Goal: Share content

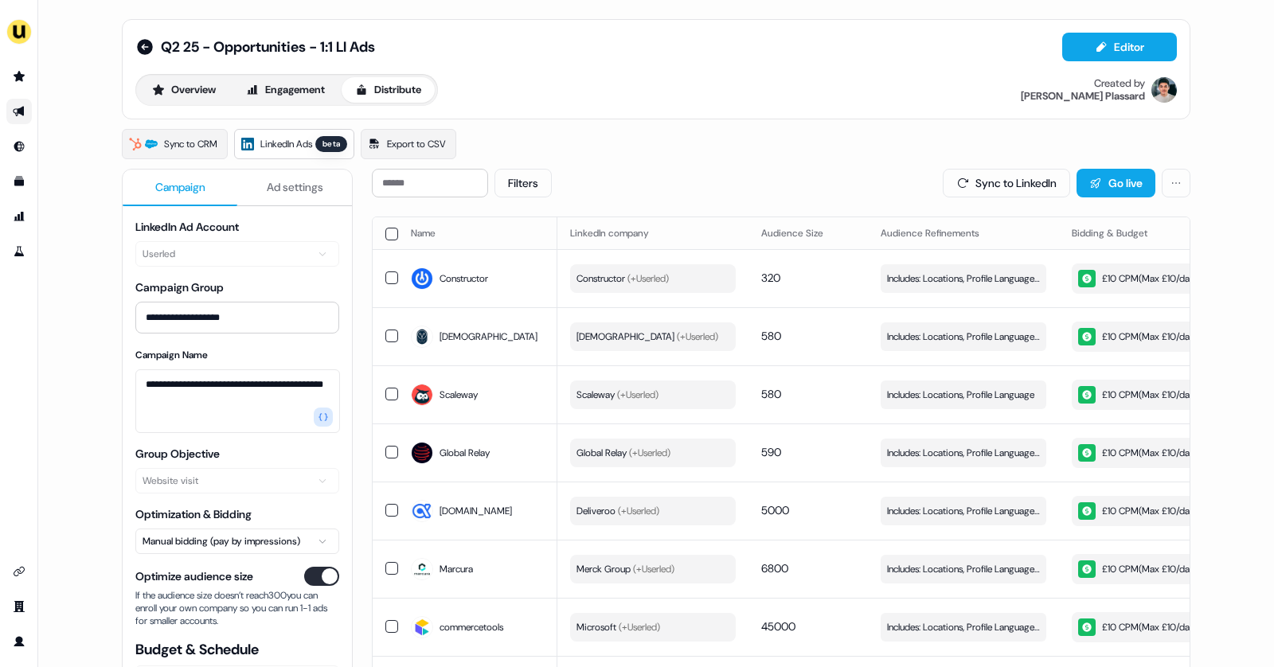
scroll to position [0, 450]
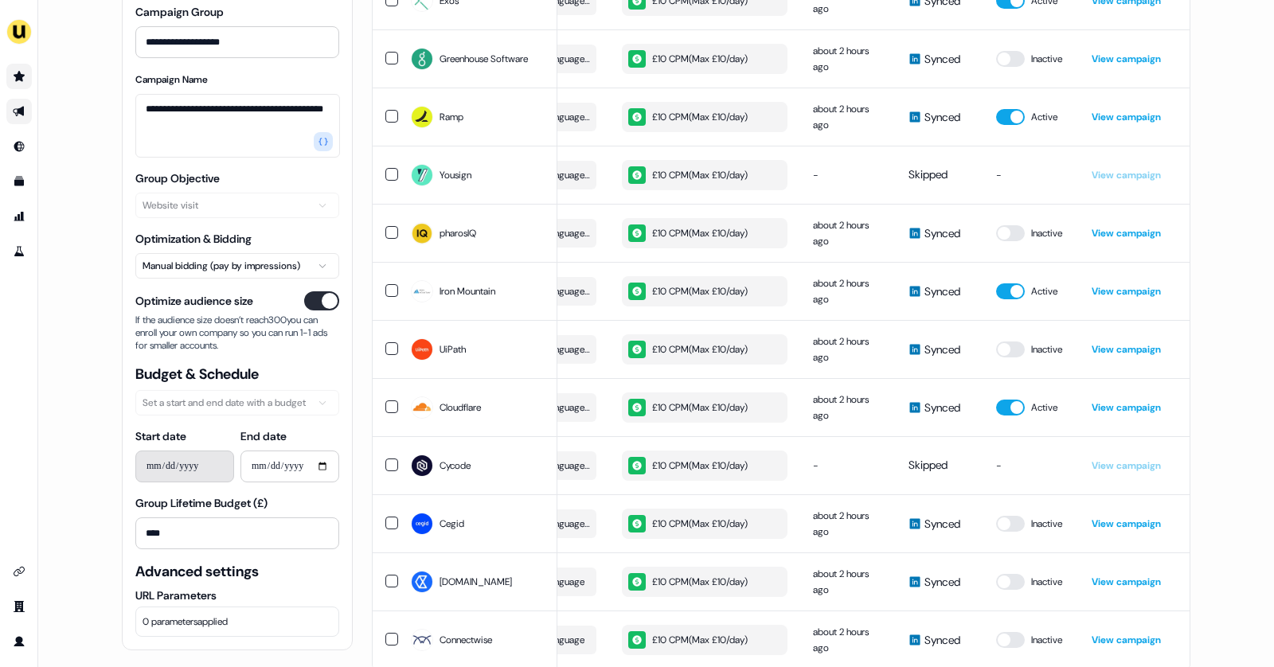
click at [12, 88] on link "Go to prospects" at bounding box center [18, 76] width 25 height 25
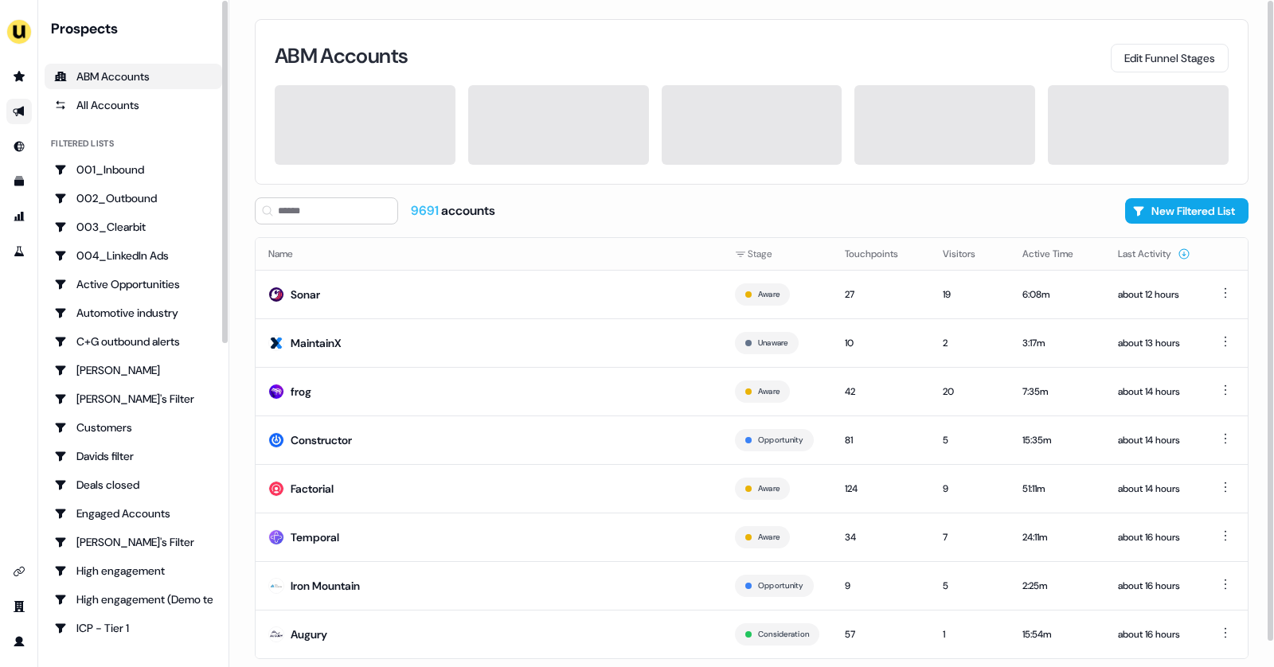
click at [29, 119] on link "Go to outbound experience" at bounding box center [18, 111] width 25 height 25
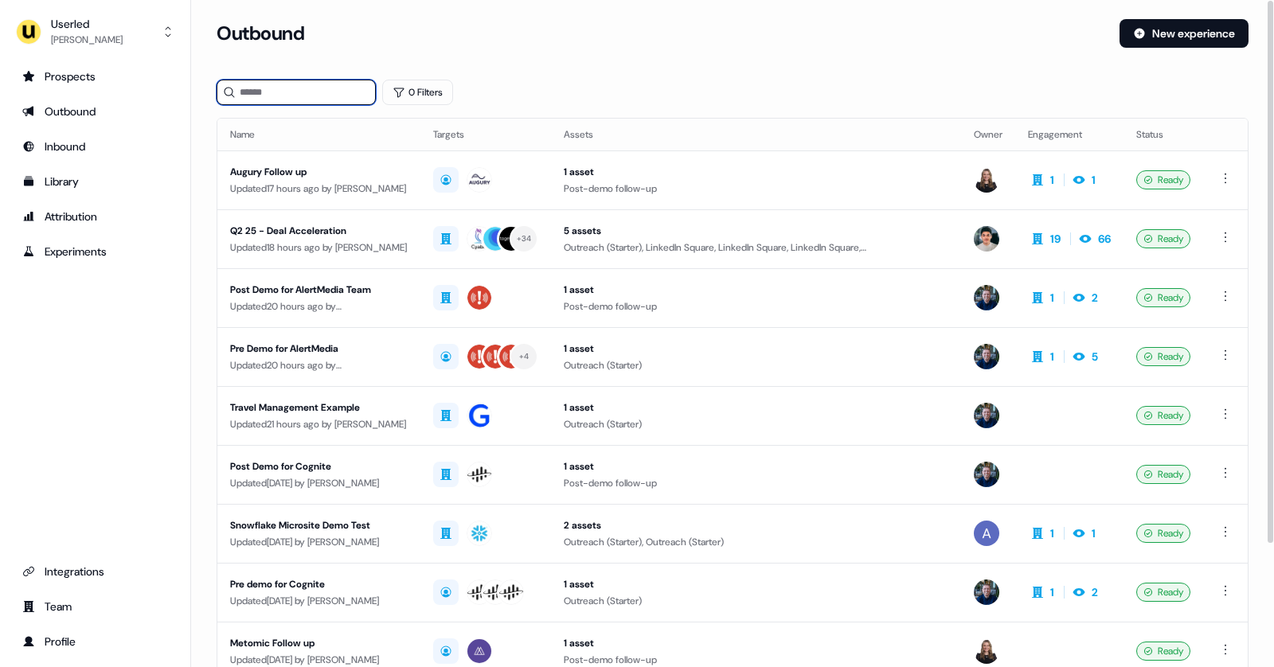
click at [291, 101] on input at bounding box center [296, 92] width 159 height 25
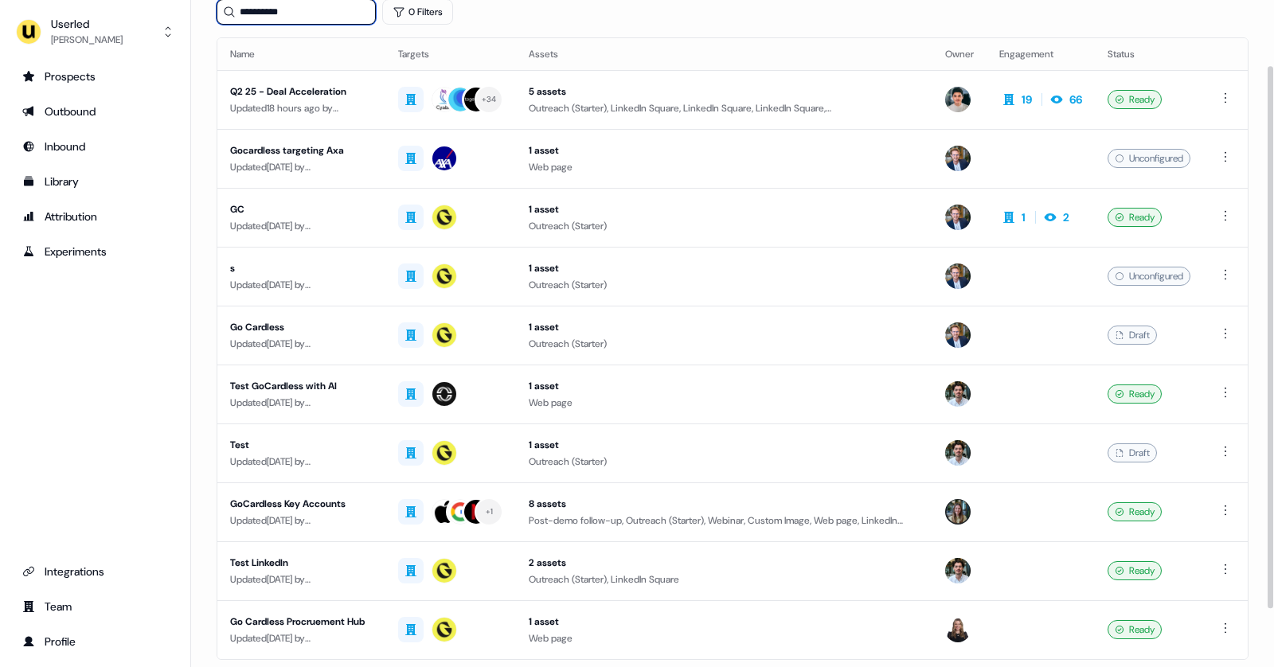
scroll to position [151, 0]
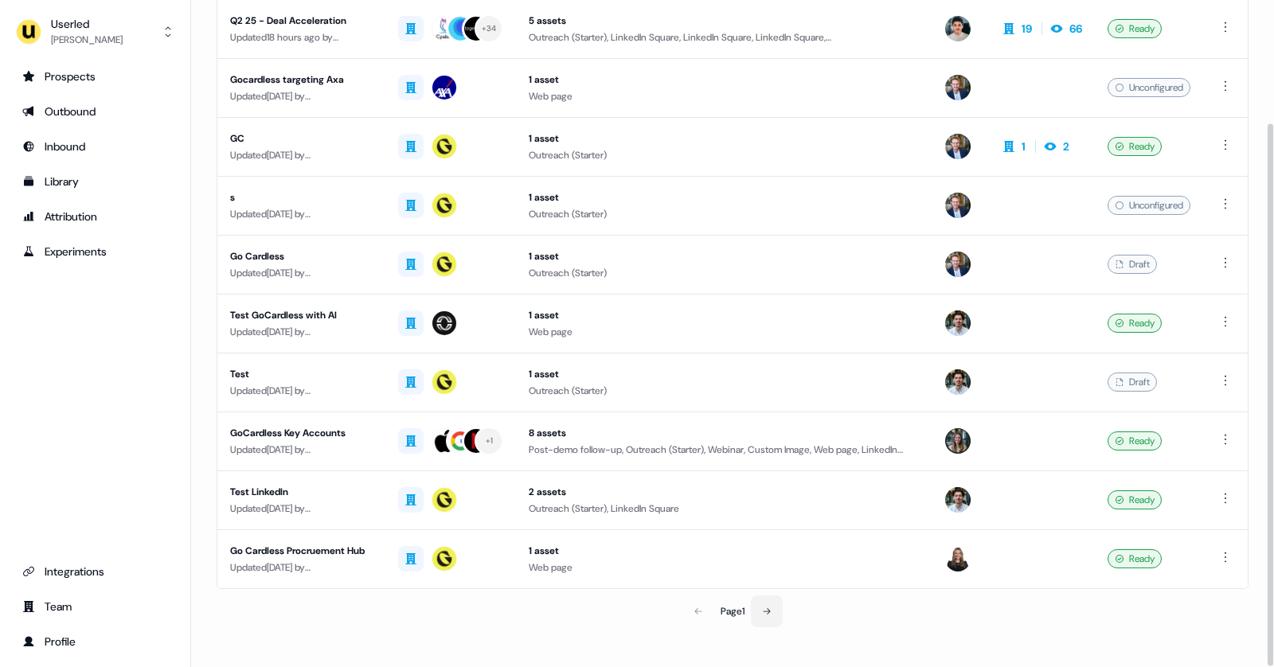
type input "**********"
click at [775, 599] on button at bounding box center [767, 611] width 32 height 32
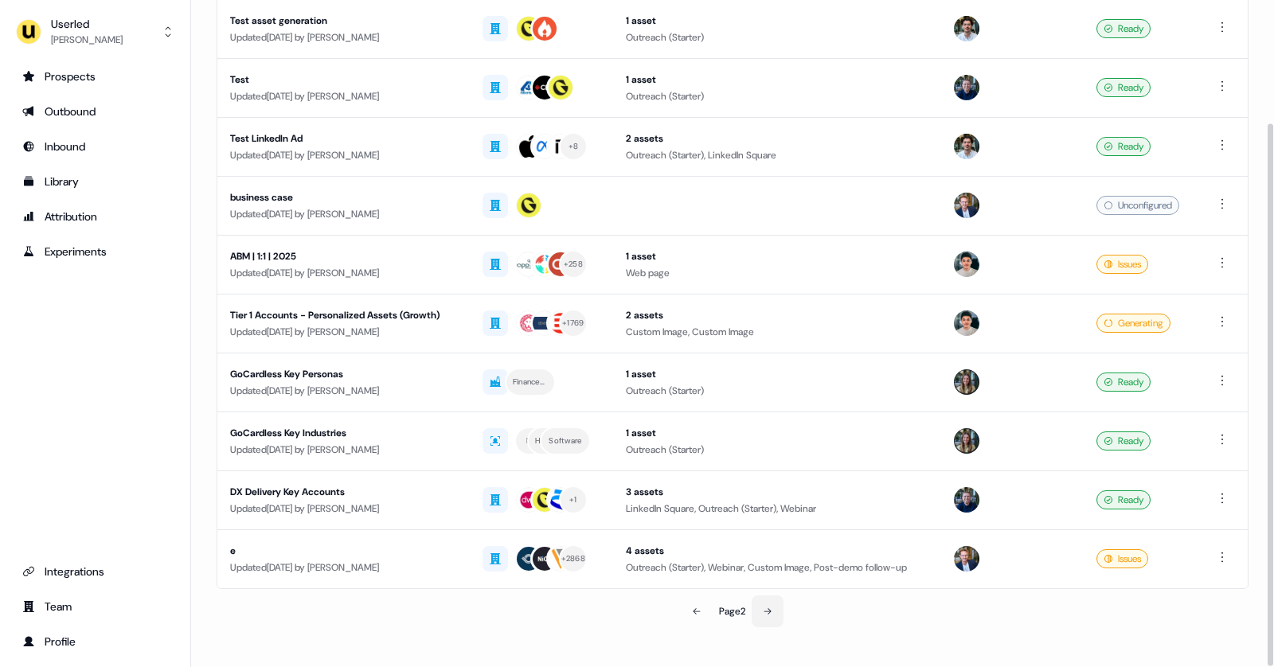
click at [763, 607] on button at bounding box center [767, 611] width 32 height 32
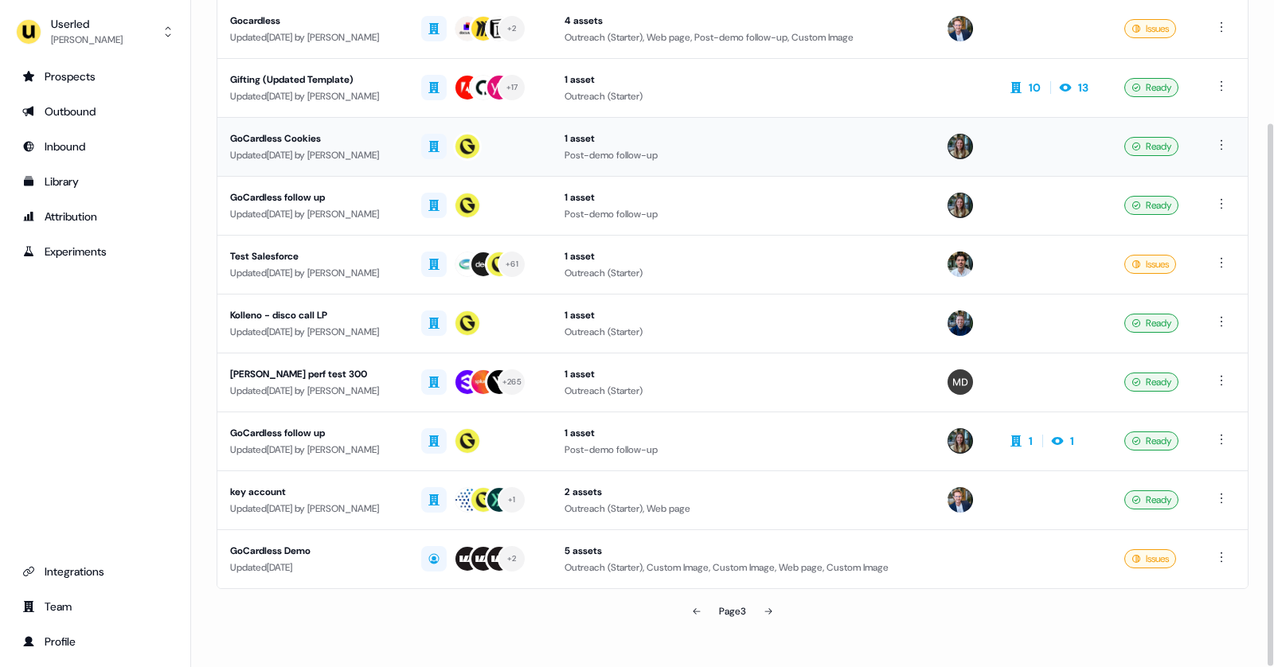
click at [396, 156] on div "Updated [DATE] by [PERSON_NAME]" at bounding box center [313, 155] width 166 height 16
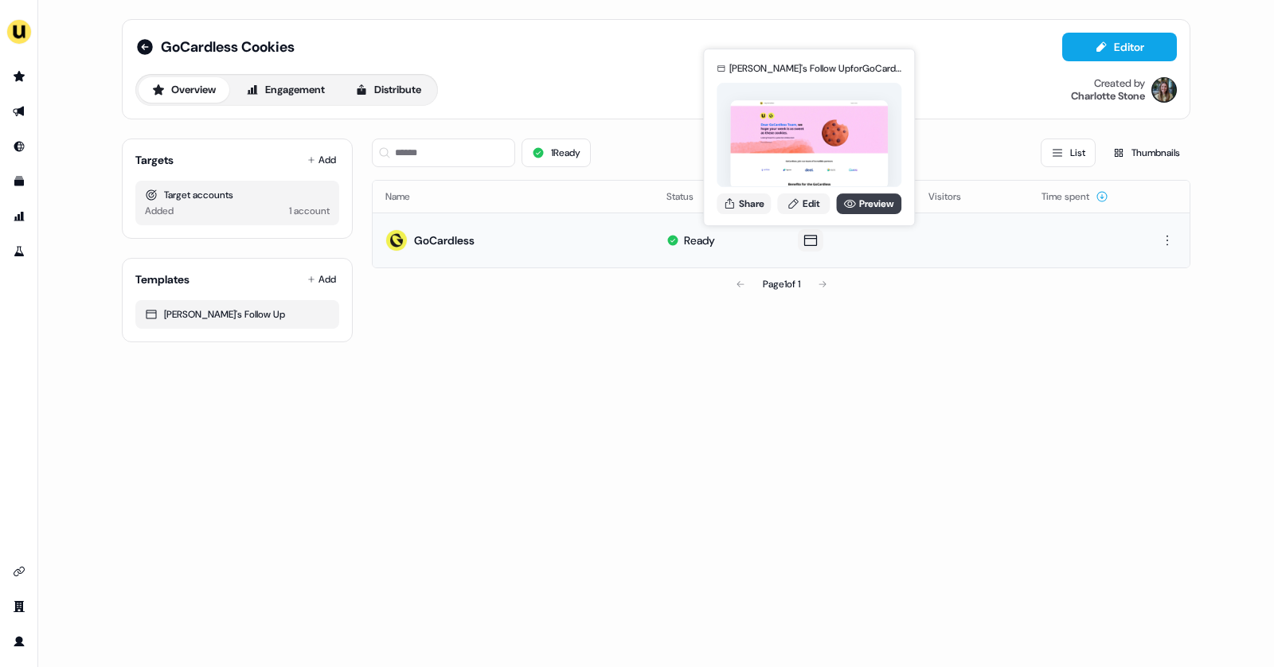
click at [849, 205] on icon at bounding box center [850, 204] width 12 height 8
click at [757, 200] on button "Share" at bounding box center [743, 203] width 54 height 21
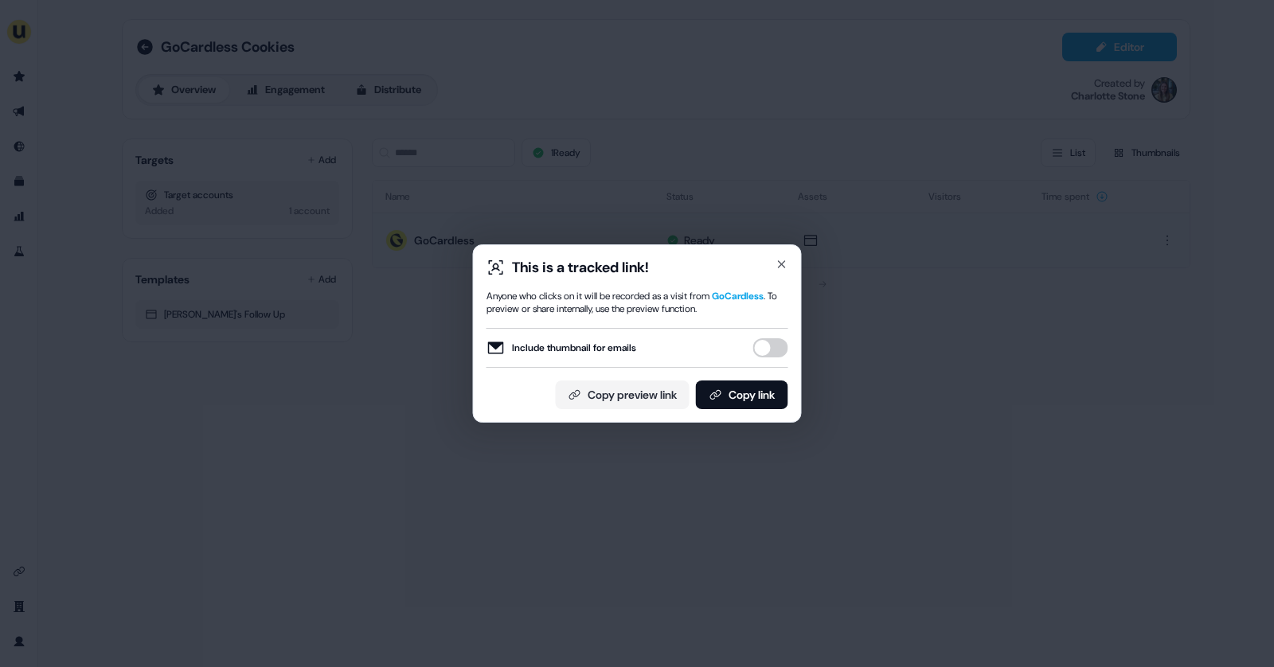
click at [772, 348] on button "Include thumbnail for emails" at bounding box center [770, 347] width 35 height 19
click at [730, 394] on button "Copy link" at bounding box center [742, 395] width 92 height 29
